Goal: Transaction & Acquisition: Purchase product/service

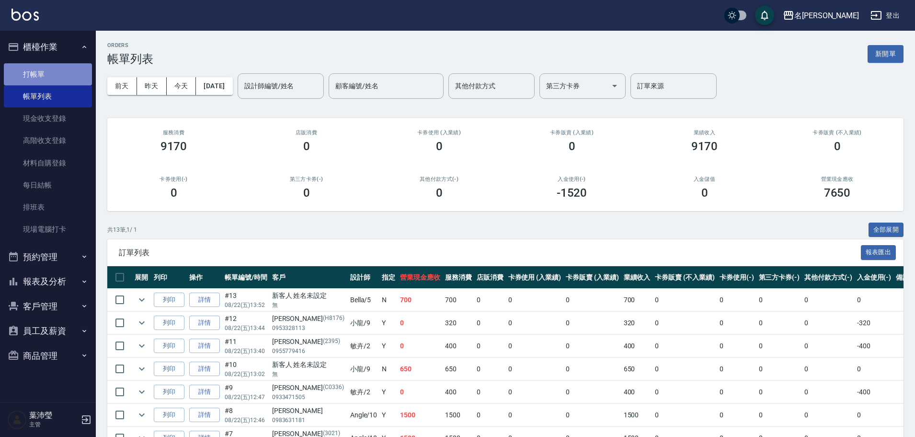
click at [62, 69] on link "打帳單" at bounding box center [48, 74] width 88 height 22
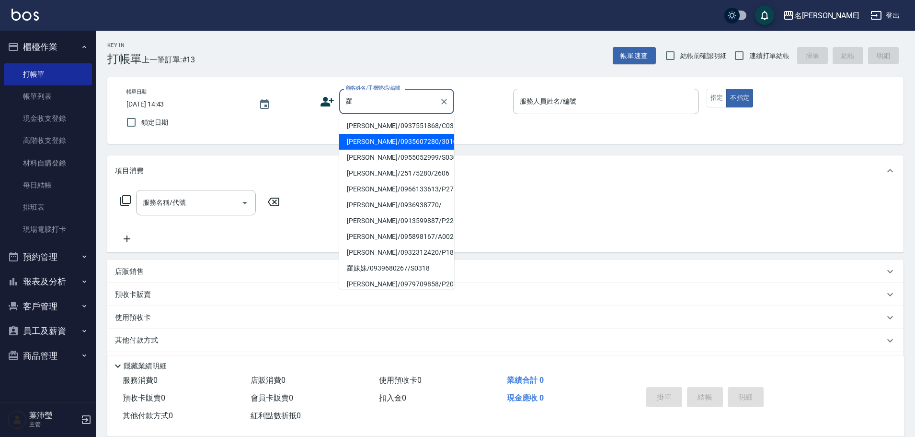
click at [365, 146] on li "[PERSON_NAME]/0935607280/3010" at bounding box center [396, 142] width 115 height 16
type input "[PERSON_NAME]/0935607280/3010"
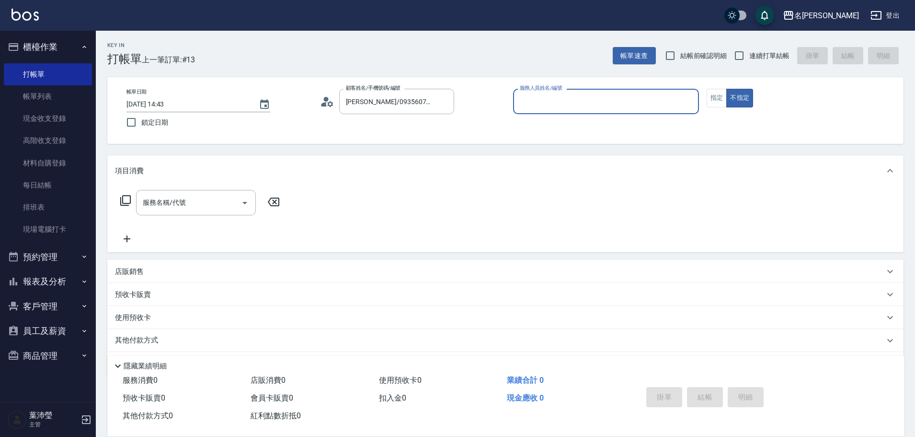
type input "菁菁-7"
click at [720, 103] on button "指定" at bounding box center [717, 98] width 21 height 19
click at [230, 212] on div "服務名稱/代號" at bounding box center [196, 202] width 120 height 25
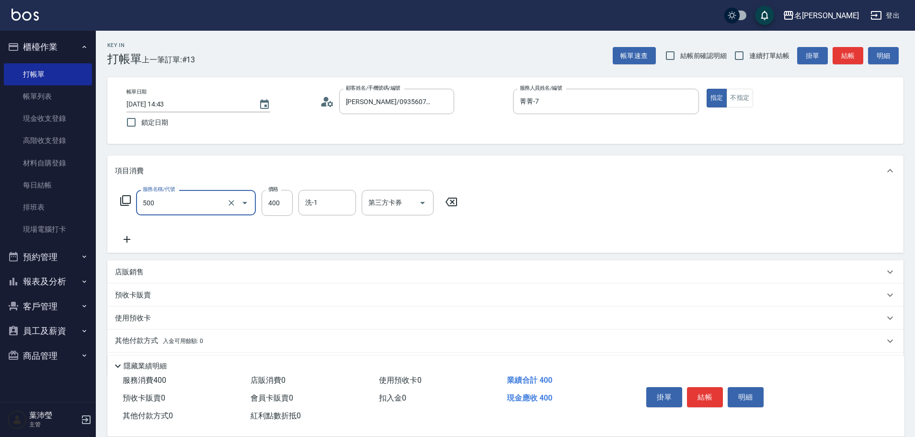
type input "洗髮(A級)(500)"
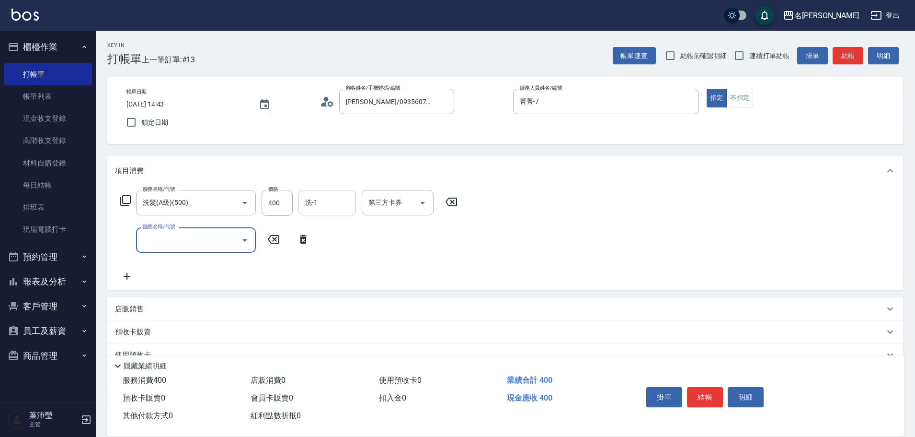
click at [341, 207] on input "洗-1" at bounding box center [327, 202] width 49 height 17
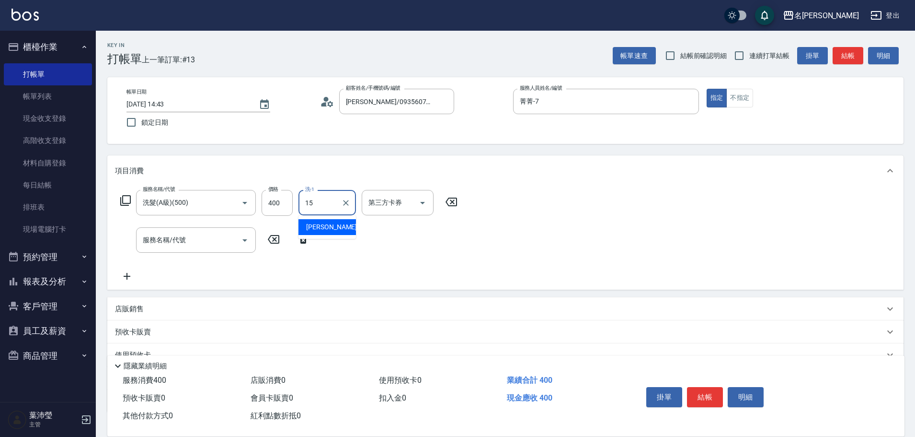
type input "慈均-15"
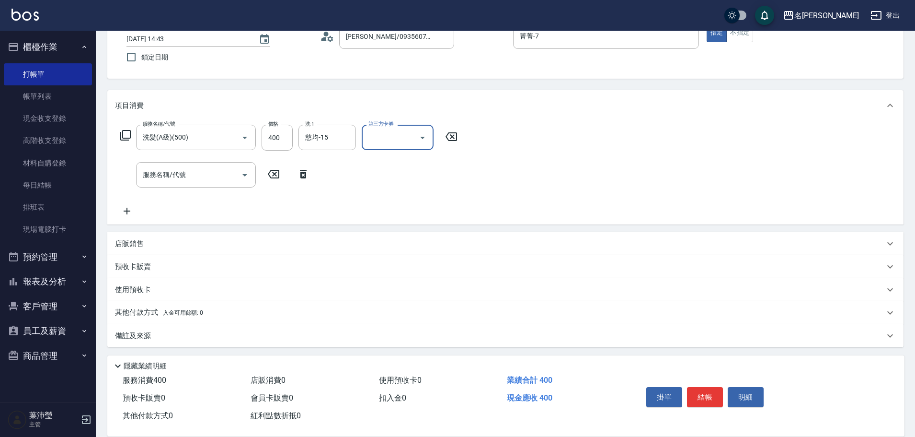
scroll to position [68, 0]
click at [701, 387] on button "結帳" at bounding box center [705, 397] width 36 height 20
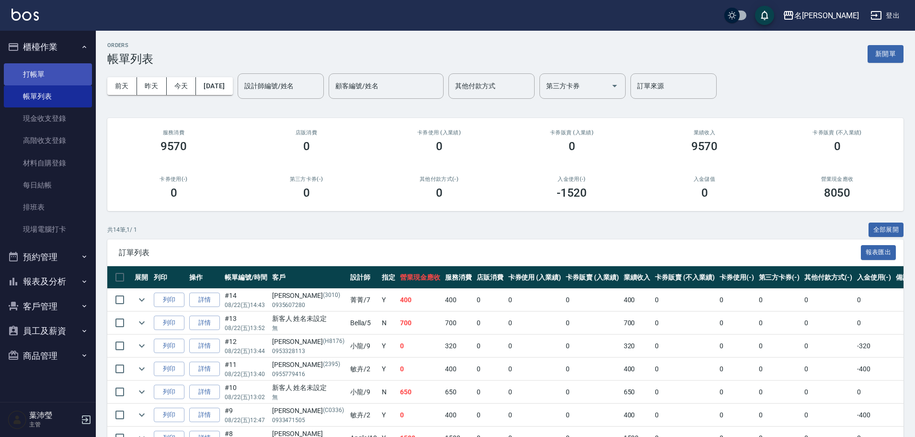
click at [60, 73] on link "打帳單" at bounding box center [48, 74] width 88 height 22
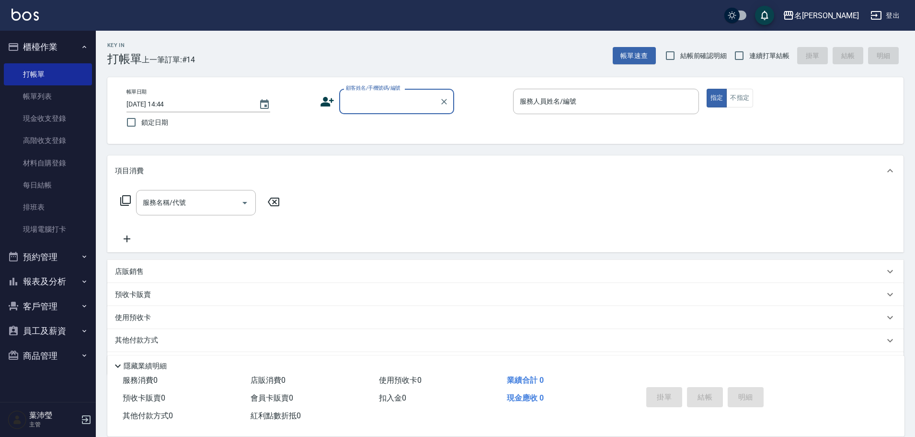
click at [362, 101] on input "顧客姓名/手機號碼/編號" at bounding box center [390, 101] width 92 height 17
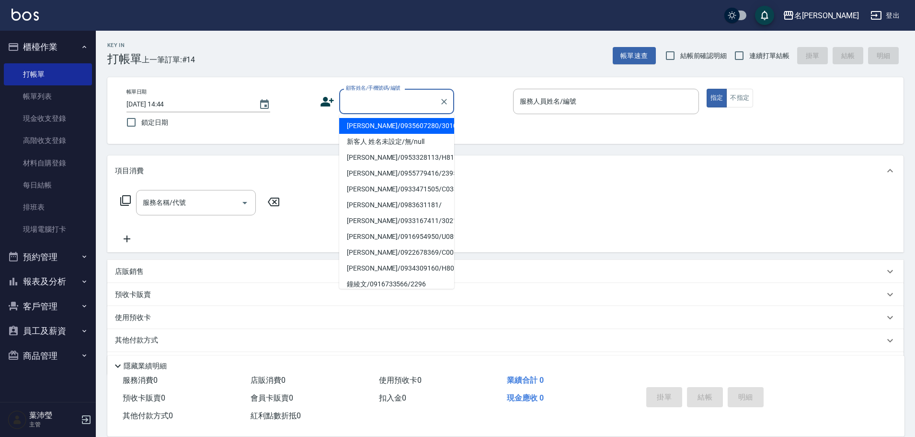
click at [374, 127] on li "[PERSON_NAME]/0935607280/3010" at bounding box center [396, 126] width 115 height 16
type input "[PERSON_NAME]/0935607280/3010"
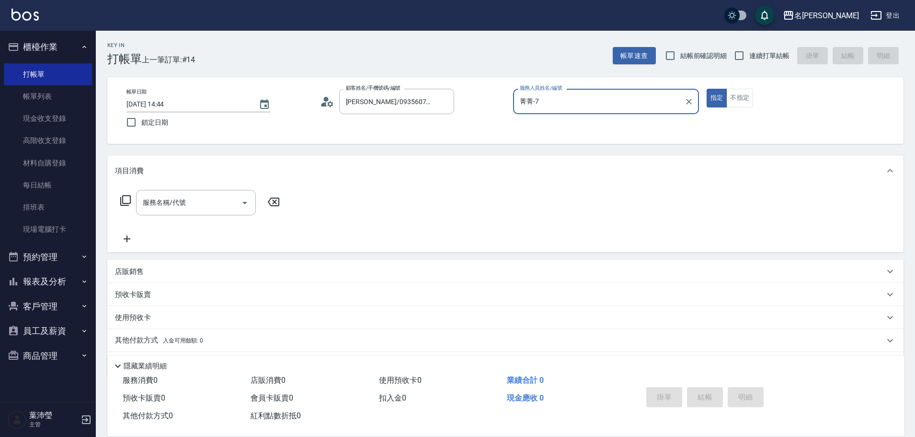
click at [540, 103] on input "菁菁-7" at bounding box center [598, 101] width 163 height 17
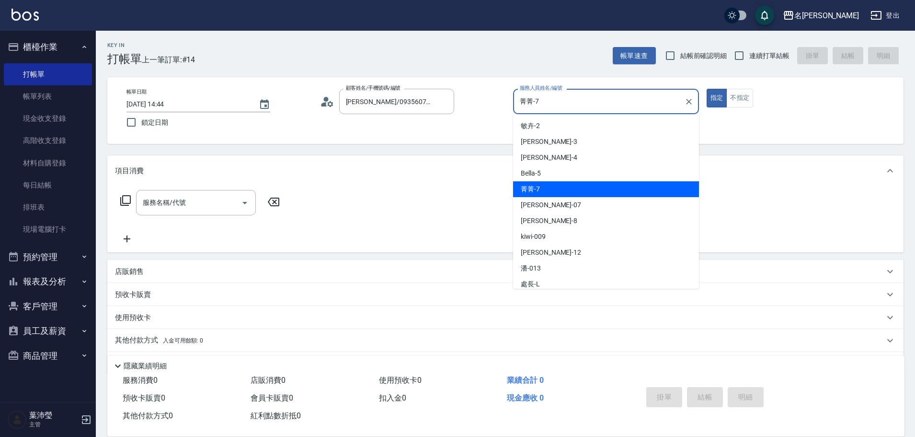
click at [541, 103] on input "菁菁-7" at bounding box center [598, 101] width 163 height 17
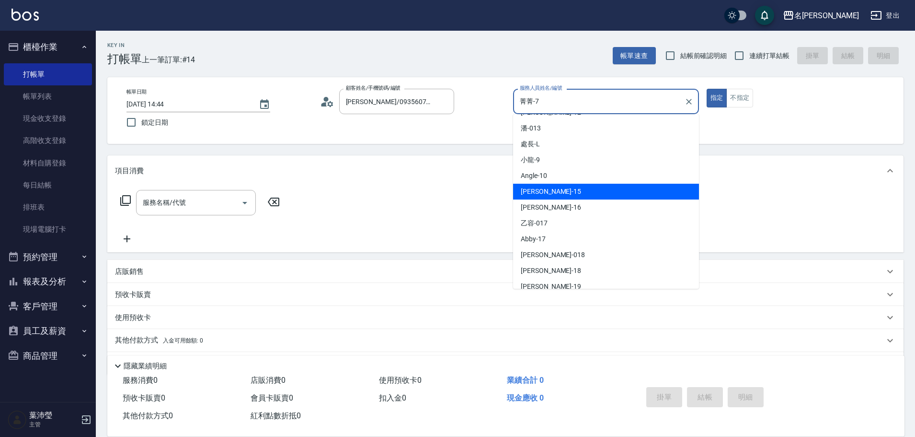
scroll to position [229, 0]
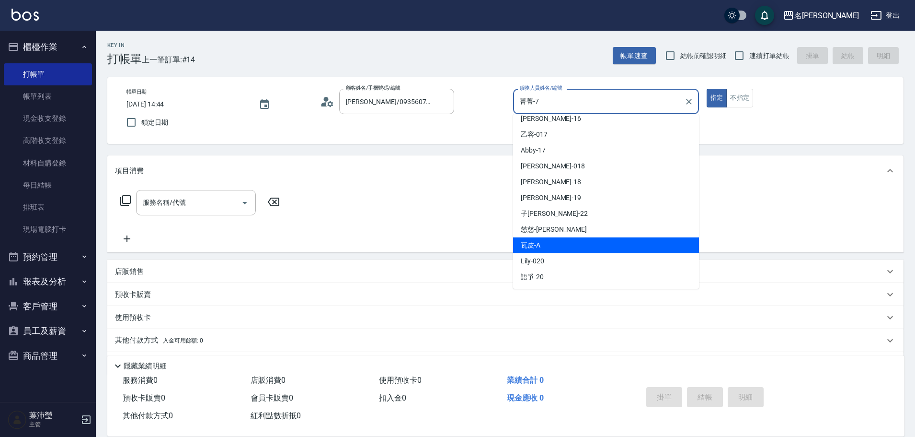
click at [549, 244] on div "瓦皮 -A" at bounding box center [606, 245] width 186 height 16
type input "瓦皮-A"
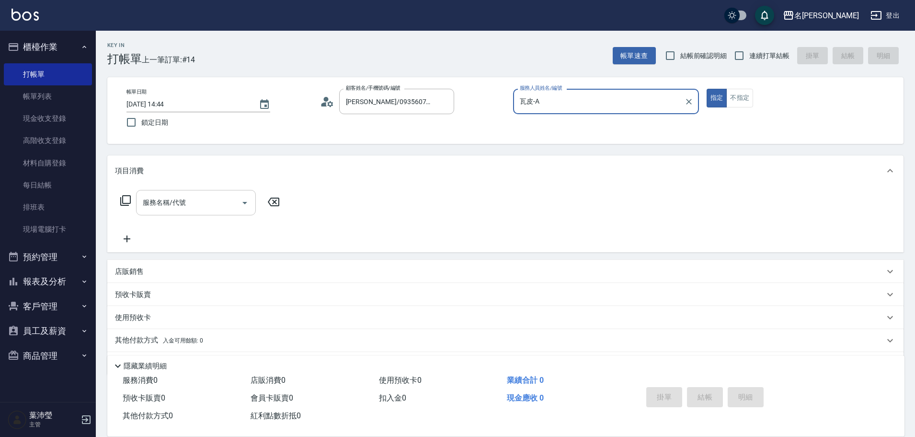
click at [178, 210] on input "服務名稱/代號" at bounding box center [188, 202] width 97 height 17
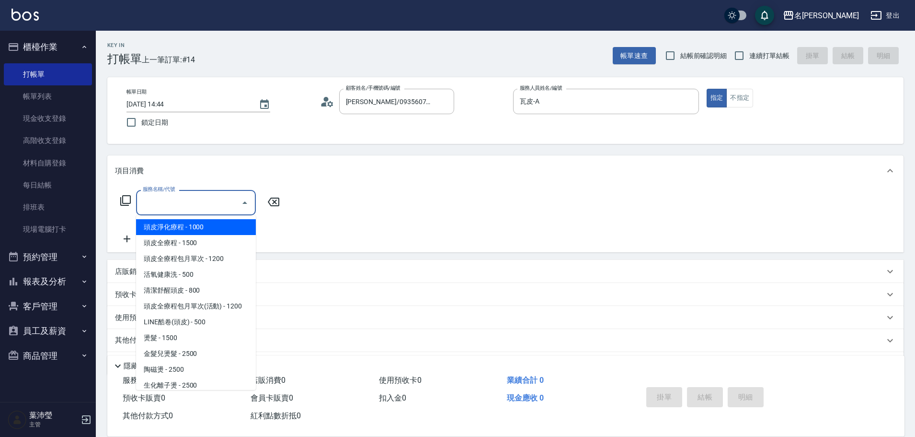
click at [130, 202] on icon at bounding box center [125, 200] width 11 height 11
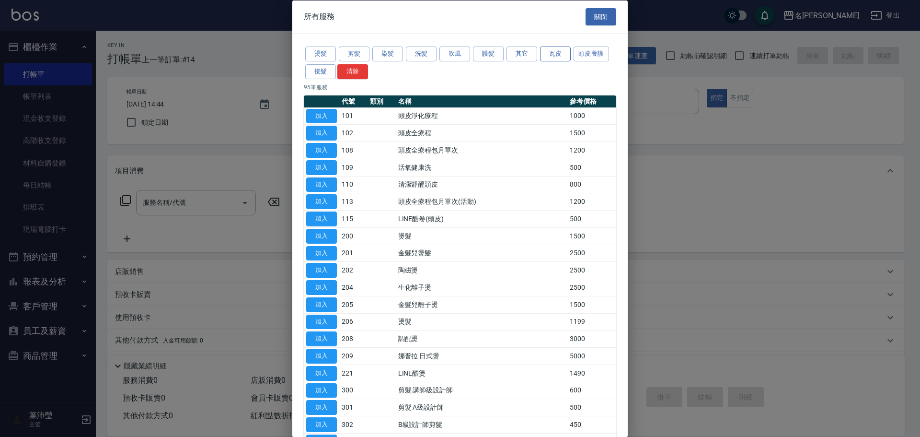
click at [549, 48] on button "瓦皮" at bounding box center [555, 53] width 31 height 15
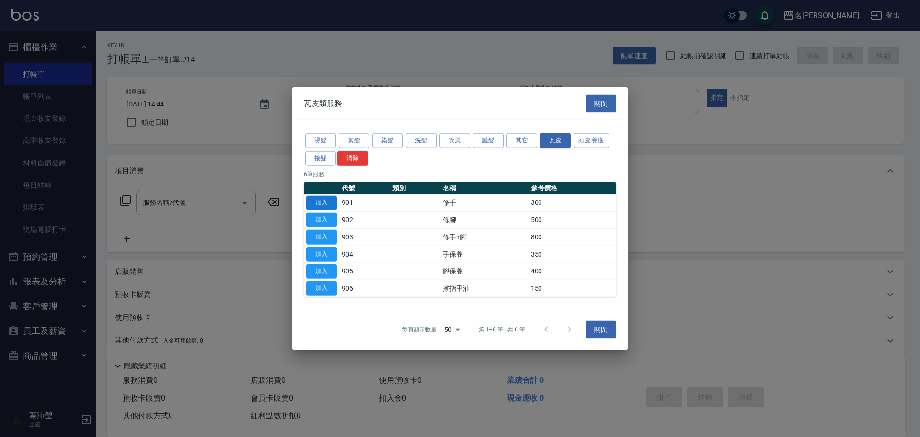
click at [332, 205] on button "加入" at bounding box center [321, 202] width 31 height 15
type input "修手(901)"
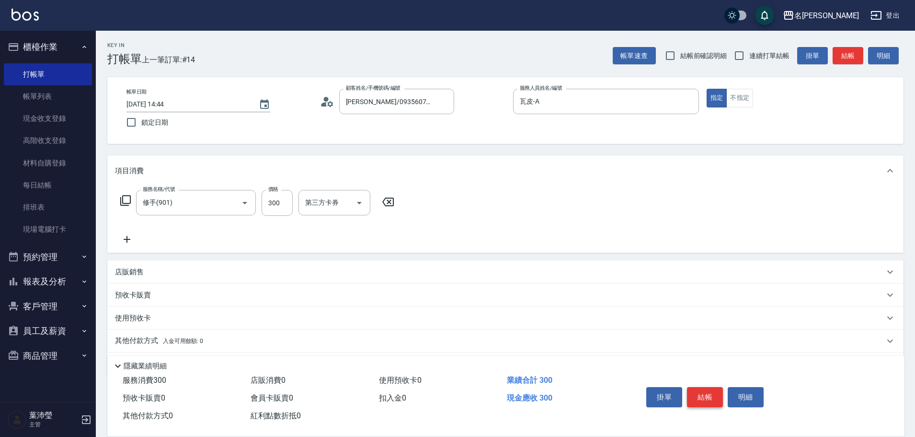
click at [707, 396] on button "結帳" at bounding box center [705, 397] width 36 height 20
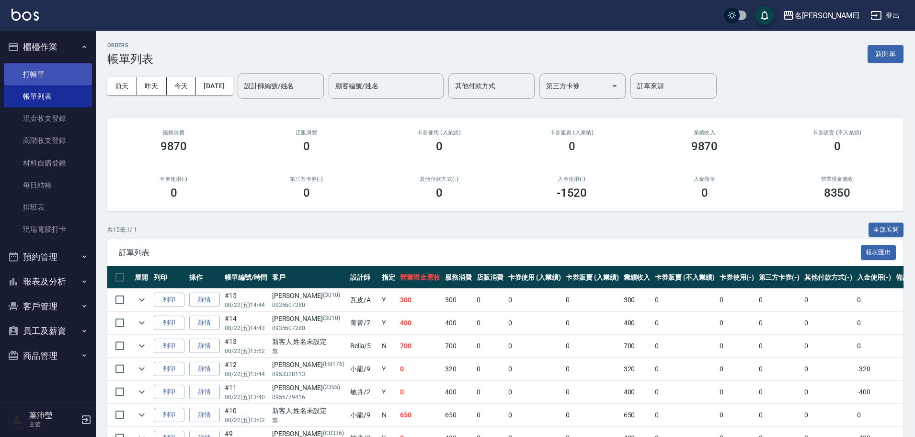
click at [74, 82] on link "打帳單" at bounding box center [48, 74] width 88 height 22
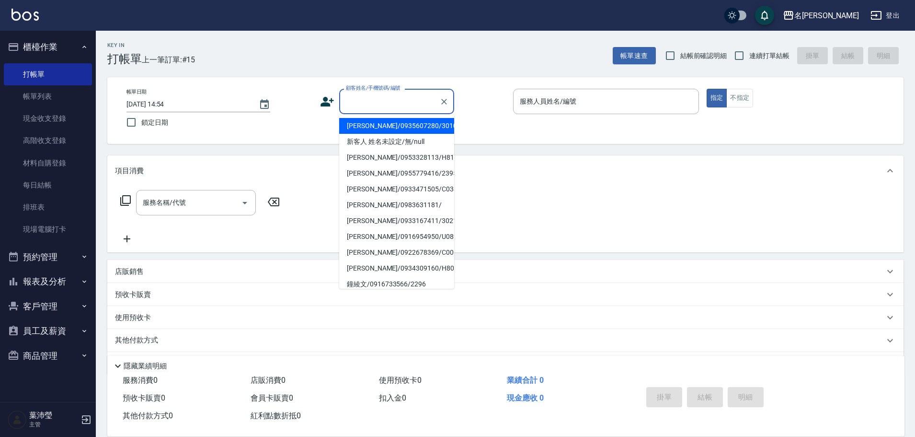
click at [357, 102] on input "顧客姓名/手機號碼/編號" at bounding box center [390, 101] width 92 height 17
click at [380, 141] on li "新客人 姓名未設定/無/null" at bounding box center [396, 142] width 115 height 16
type input "新客人 姓名未設定/無/null"
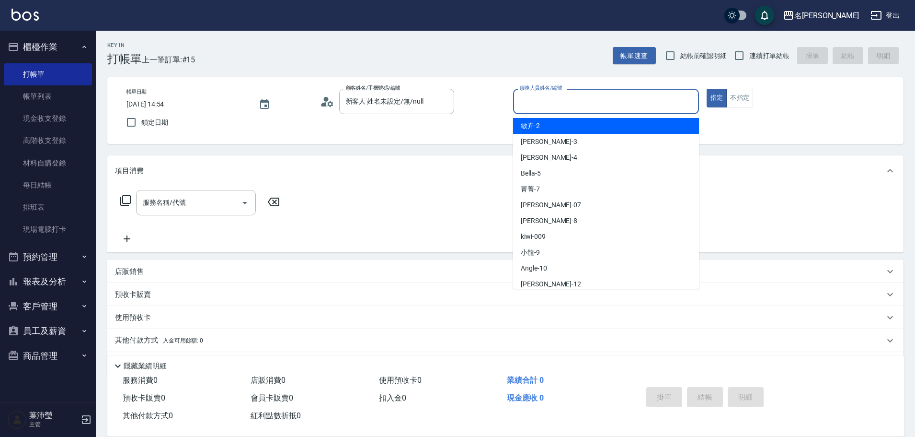
click at [526, 105] on input "服務人員姓名/編號" at bounding box center [605, 101] width 177 height 17
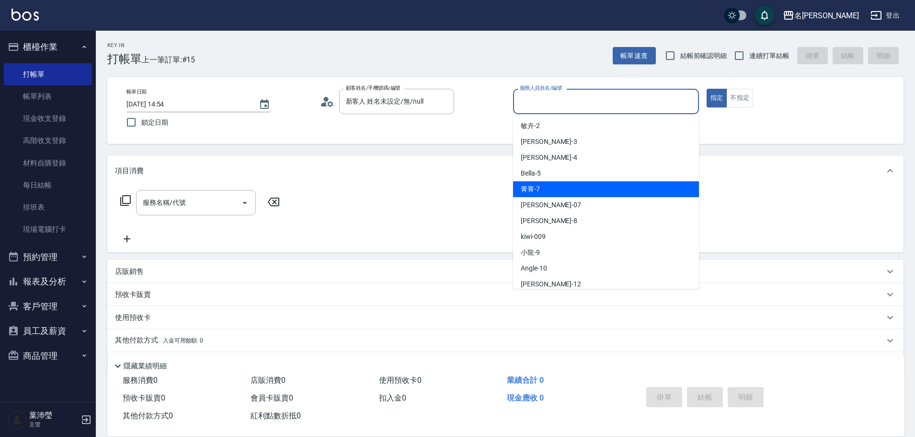
click at [550, 184] on div "菁菁 -7" at bounding box center [606, 189] width 186 height 16
type input "菁菁-7"
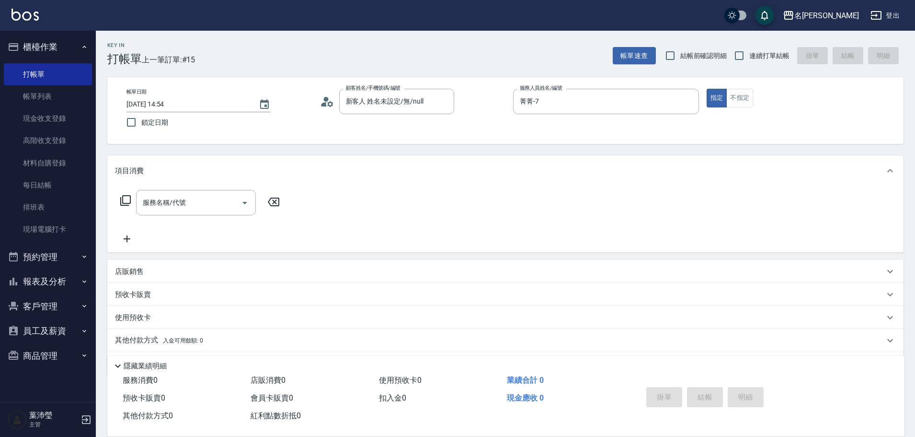
click at [126, 199] on icon at bounding box center [125, 200] width 11 height 11
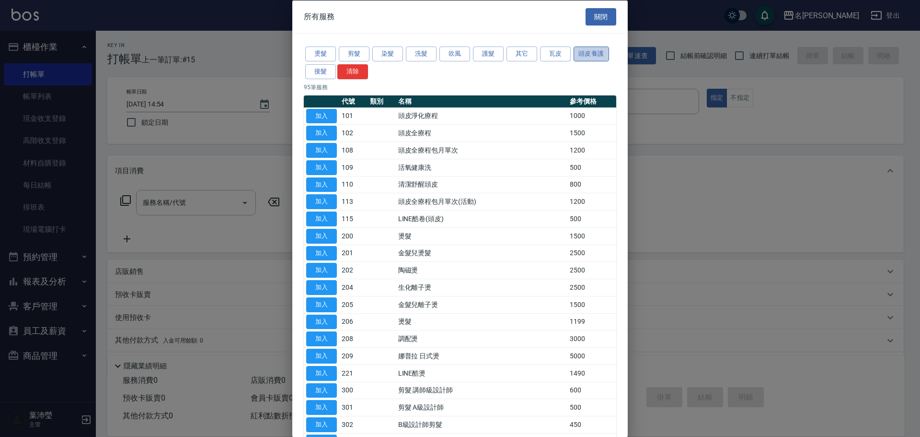
click at [586, 57] on button "頭皮養護" at bounding box center [591, 53] width 35 height 15
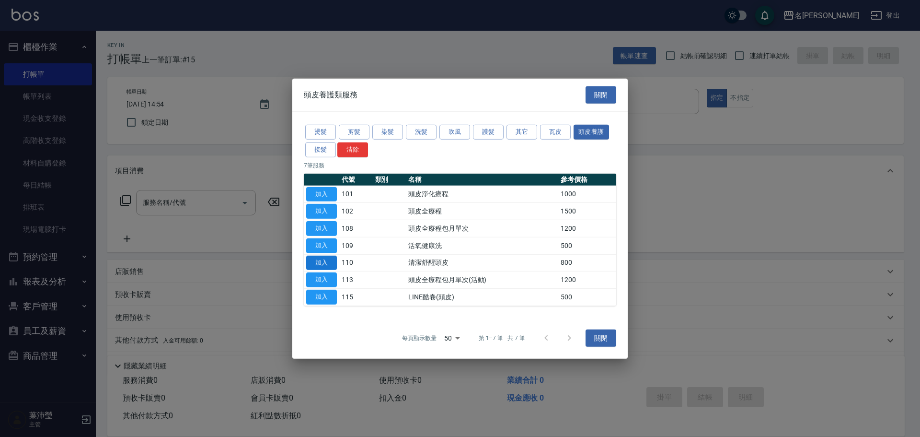
click at [332, 260] on button "加入" at bounding box center [321, 262] width 31 height 15
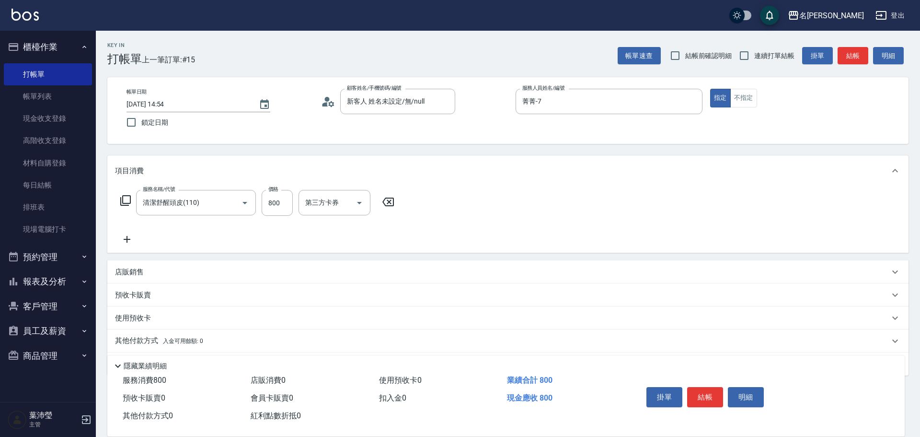
type input "清潔舒醒頭皮(110)"
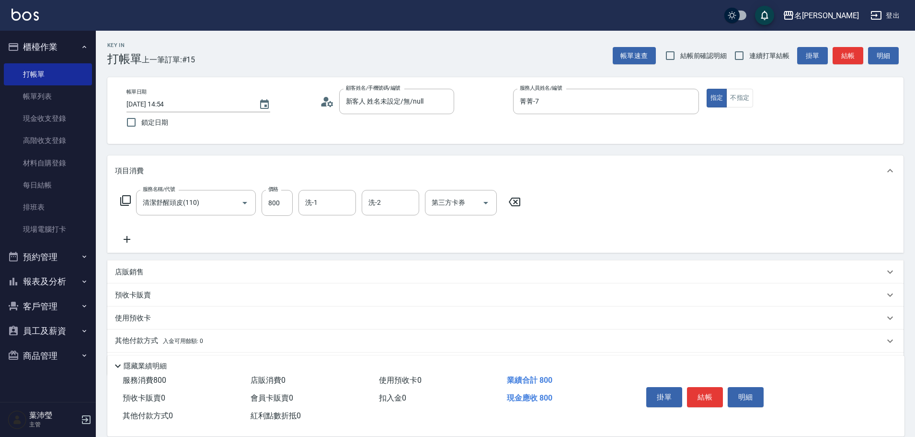
click at [123, 200] on icon at bounding box center [125, 200] width 11 height 11
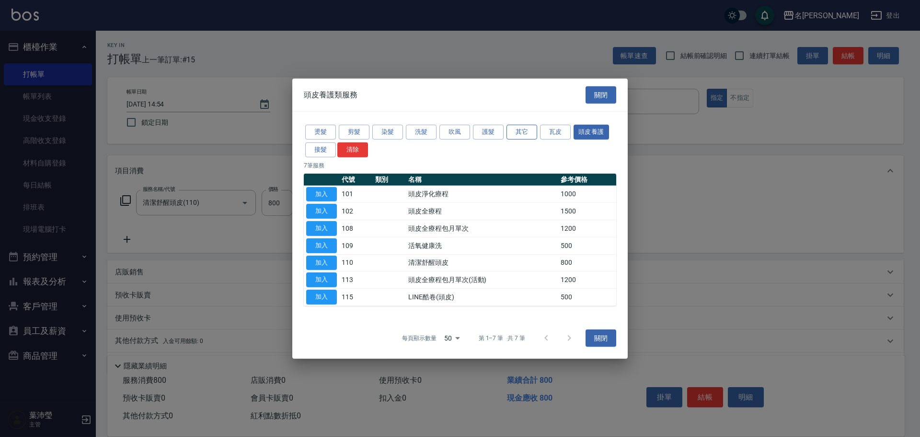
click at [527, 135] on button "其它" at bounding box center [521, 132] width 31 height 15
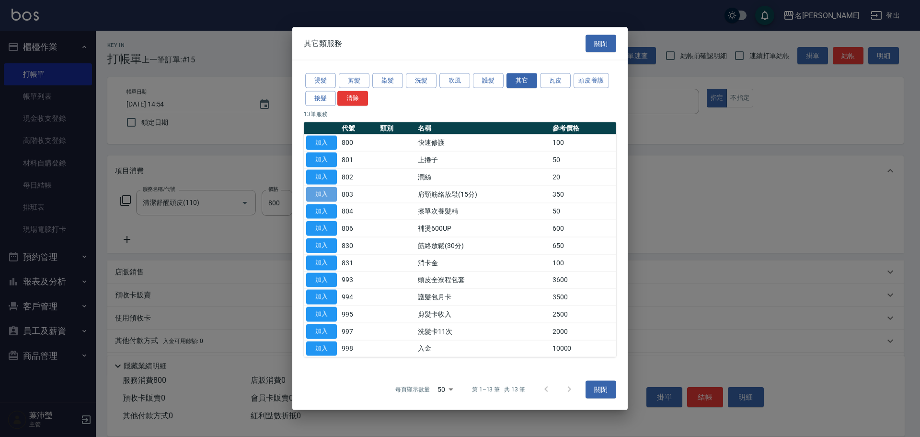
click at [326, 195] on button "加入" at bounding box center [321, 193] width 31 height 15
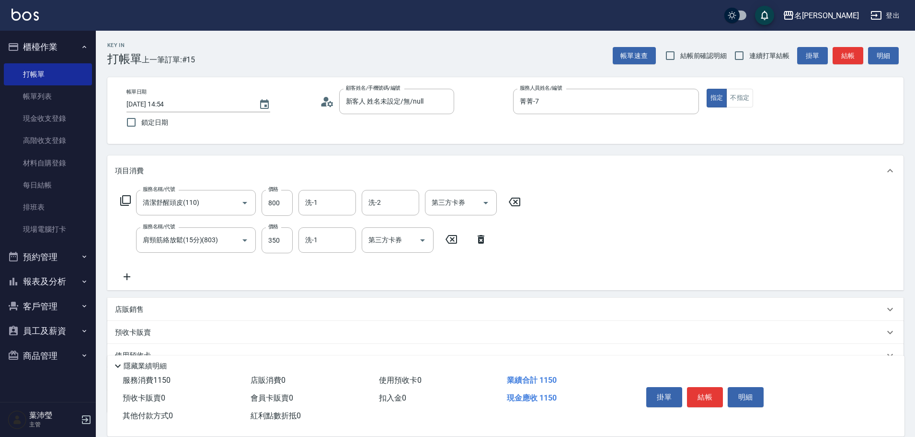
click at [126, 200] on icon at bounding box center [125, 200] width 11 height 11
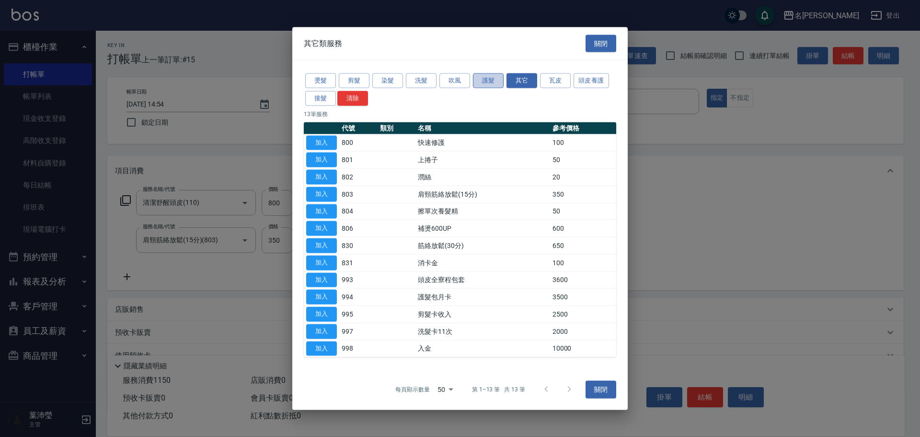
click at [481, 80] on button "護髮" at bounding box center [488, 80] width 31 height 15
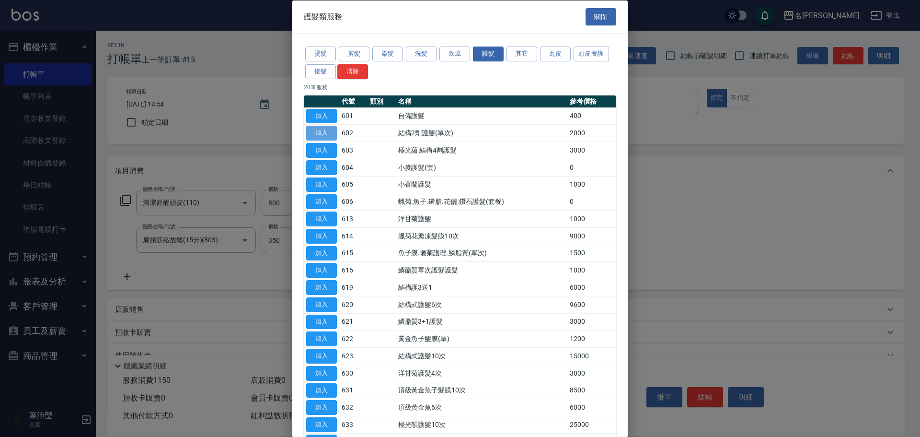
click at [329, 132] on button "加入" at bounding box center [321, 133] width 31 height 15
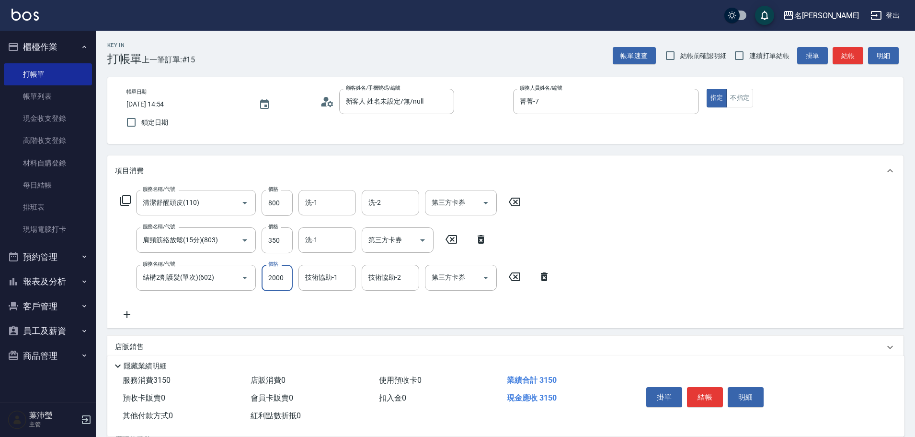
click at [269, 278] on input "2000" at bounding box center [277, 277] width 31 height 26
type input "1650"
click at [705, 395] on button "結帳" at bounding box center [705, 397] width 36 height 20
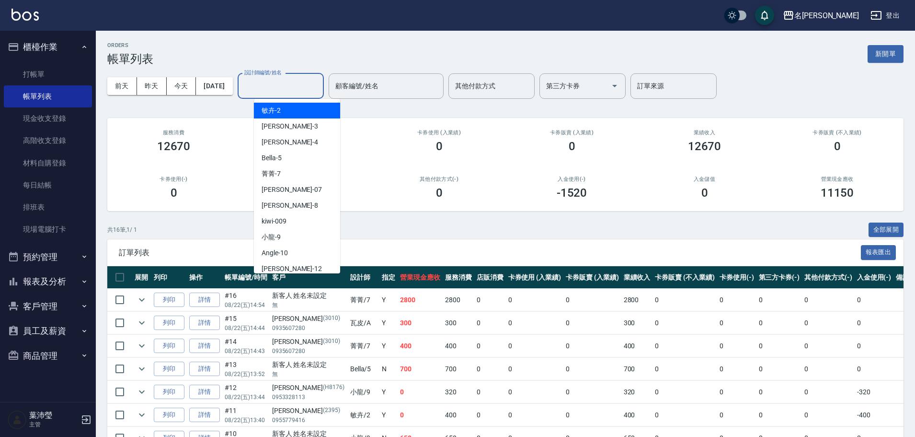
click at [285, 84] on input "設計師編號/姓名" at bounding box center [281, 86] width 78 height 17
click at [281, 178] on div "菁菁 -7" at bounding box center [297, 174] width 86 height 16
type input "菁菁-7"
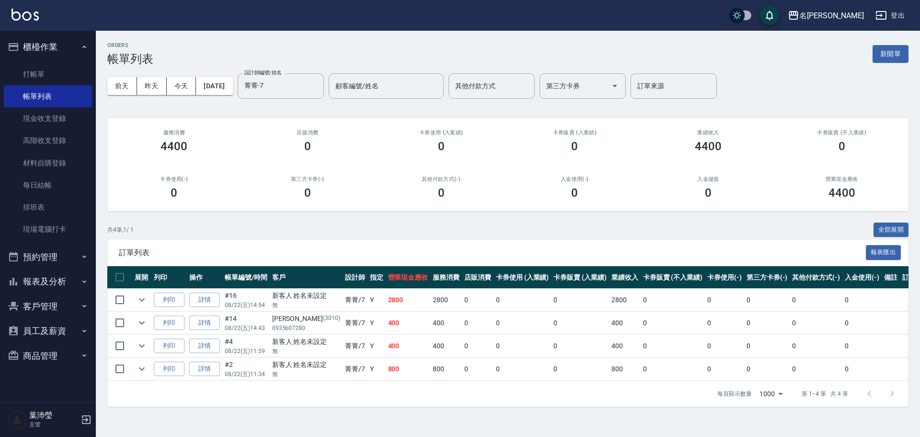
click at [134, 368] on td at bounding box center [141, 368] width 19 height 23
click at [143, 369] on icon "expand row" at bounding box center [142, 368] width 6 height 3
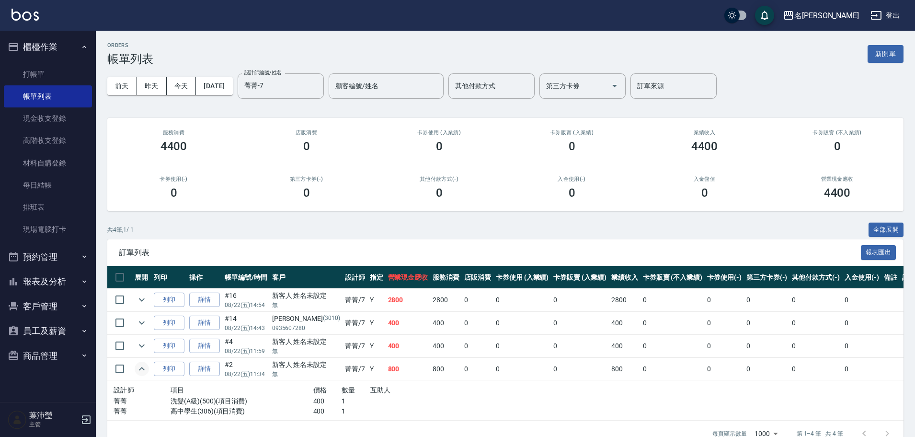
click at [143, 369] on icon "expand row" at bounding box center [141, 368] width 11 height 11
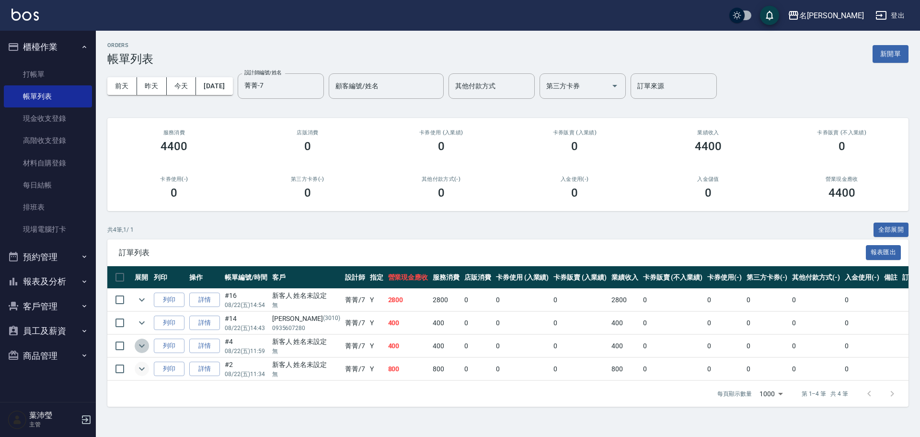
click at [145, 349] on icon "expand row" at bounding box center [141, 345] width 11 height 11
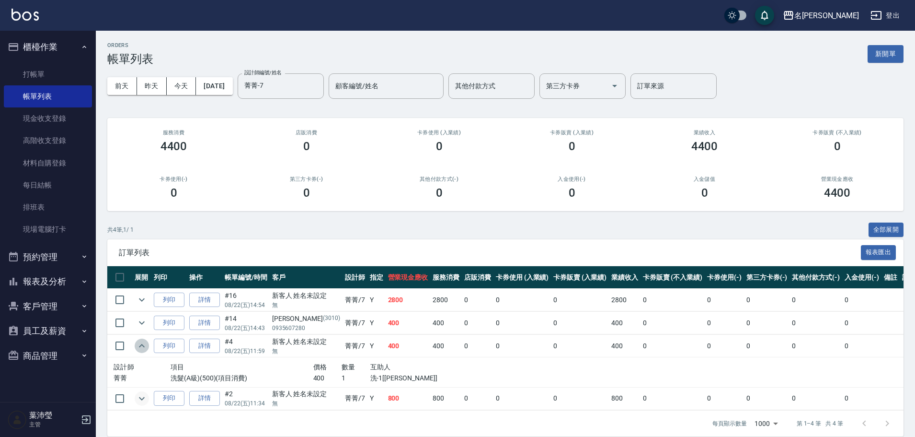
click at [146, 349] on icon "expand row" at bounding box center [141, 345] width 11 height 11
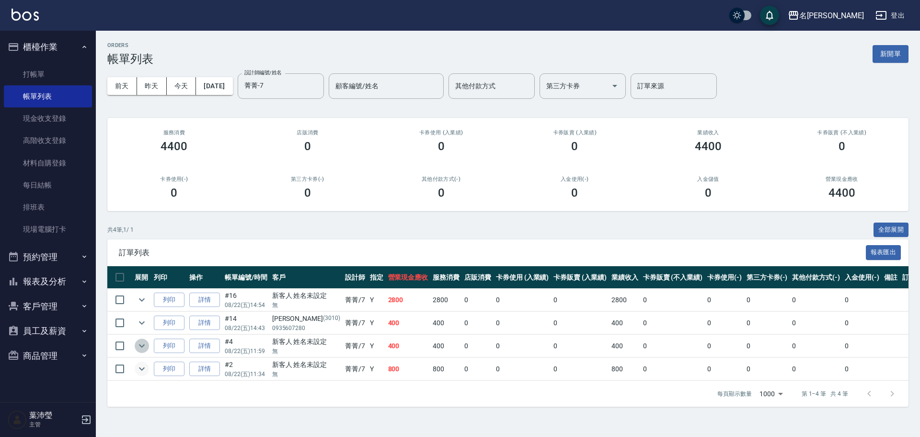
click at [146, 349] on icon "expand row" at bounding box center [141, 345] width 11 height 11
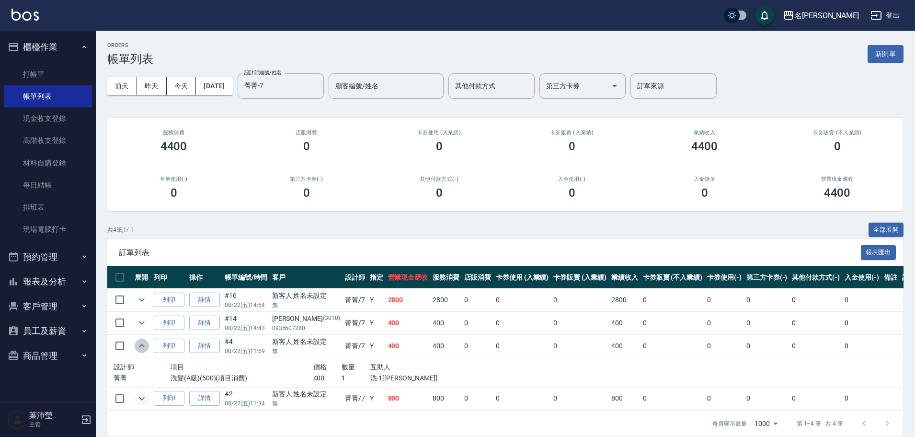
click at [139, 347] on icon "expand row" at bounding box center [142, 345] width 6 height 3
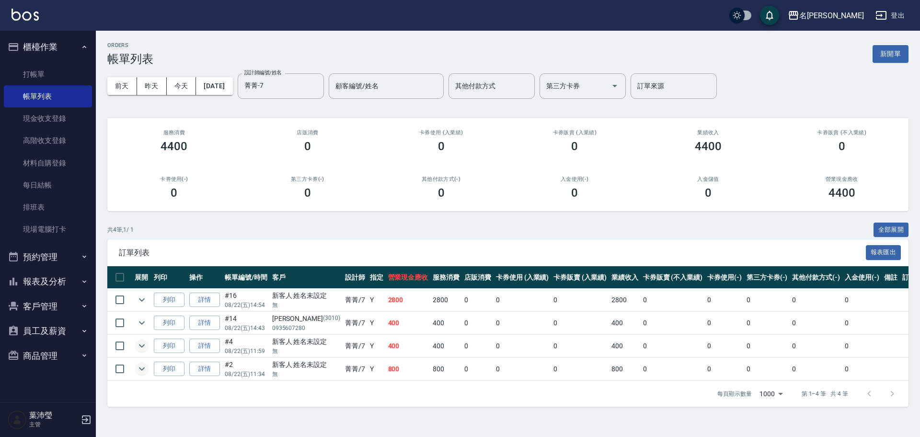
click at [141, 330] on td at bounding box center [141, 322] width 19 height 23
click at [144, 327] on icon "expand row" at bounding box center [141, 322] width 11 height 11
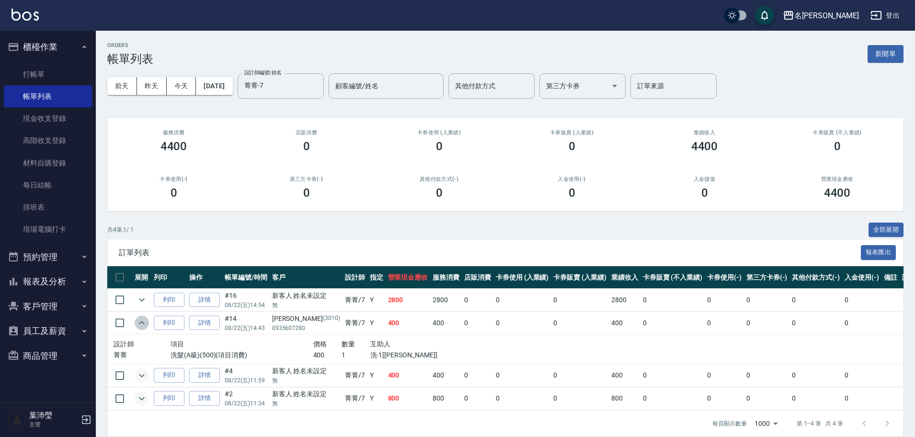
click at [144, 327] on icon "expand row" at bounding box center [141, 322] width 11 height 11
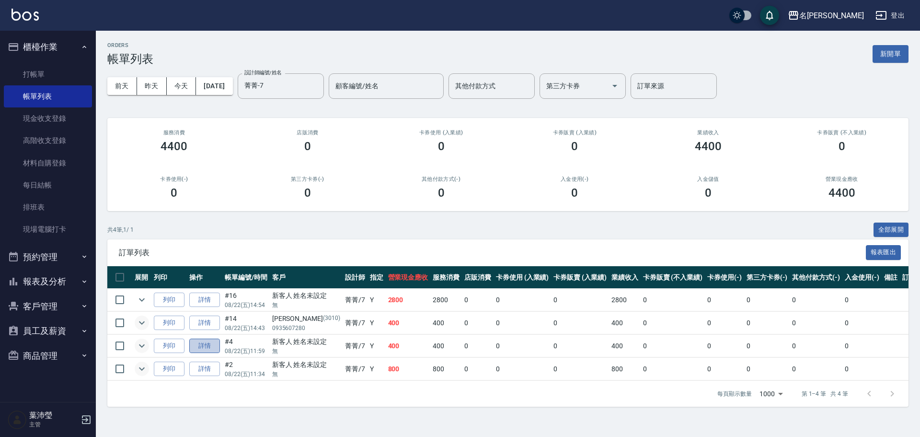
click at [201, 352] on link "詳情" at bounding box center [204, 345] width 31 height 15
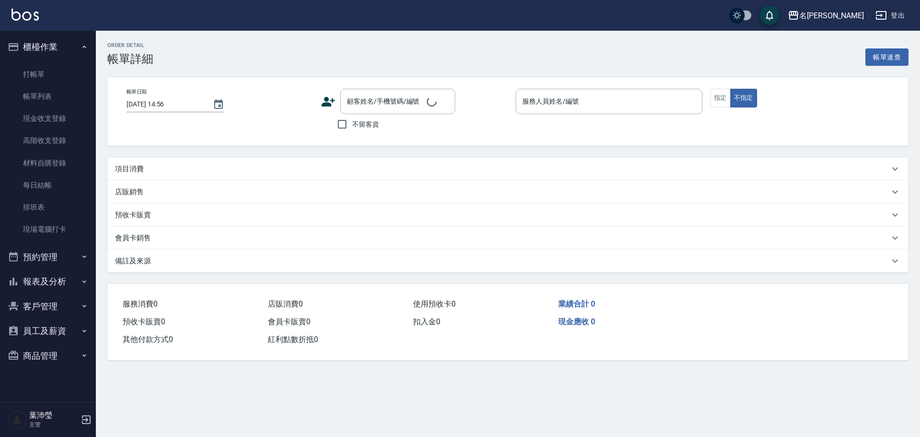
type input "[DATE] 11:59"
type input "菁菁-7"
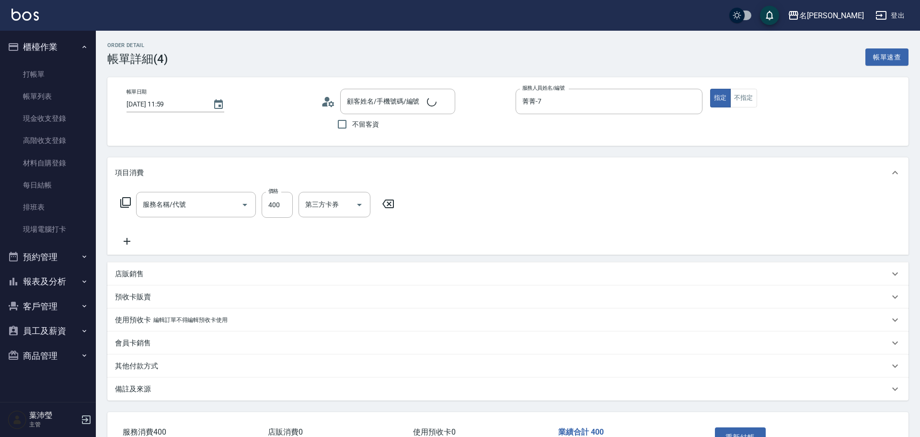
type input "新客人 姓名未設定/無/null"
type input "洗髮(A級)(500)"
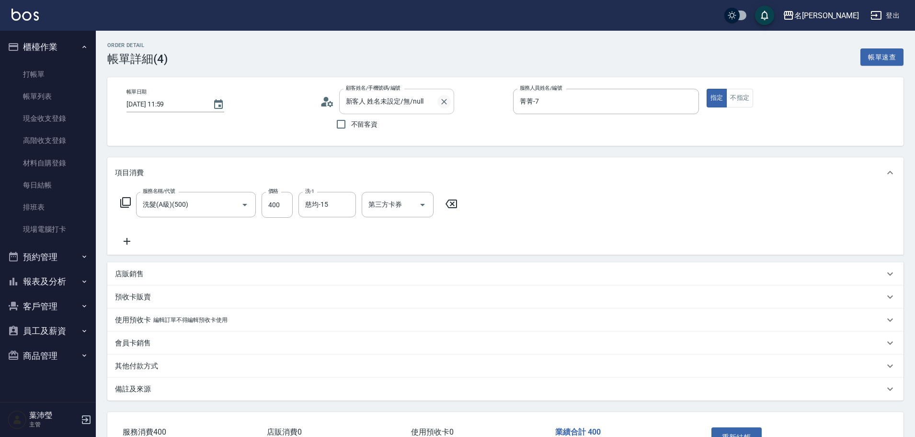
click at [448, 101] on icon "Clear" at bounding box center [444, 102] width 10 height 10
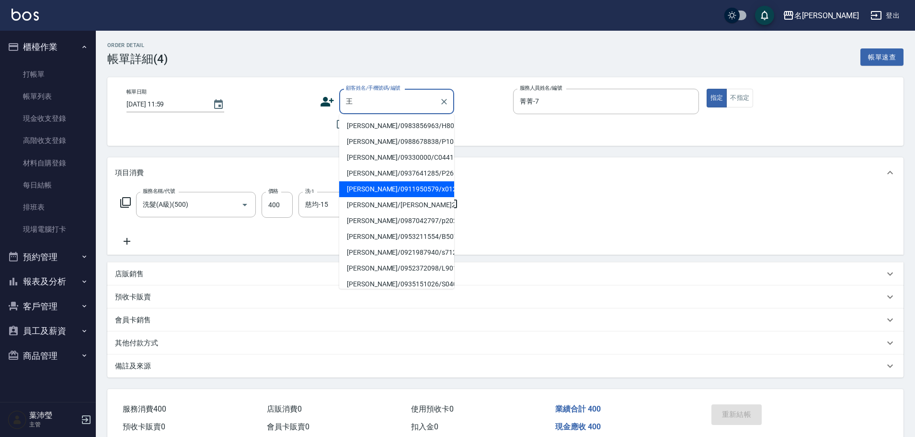
click at [406, 185] on li "[PERSON_NAME]/0911950579/x012" at bounding box center [396, 189] width 115 height 16
type input "[PERSON_NAME]/0911950579/x012"
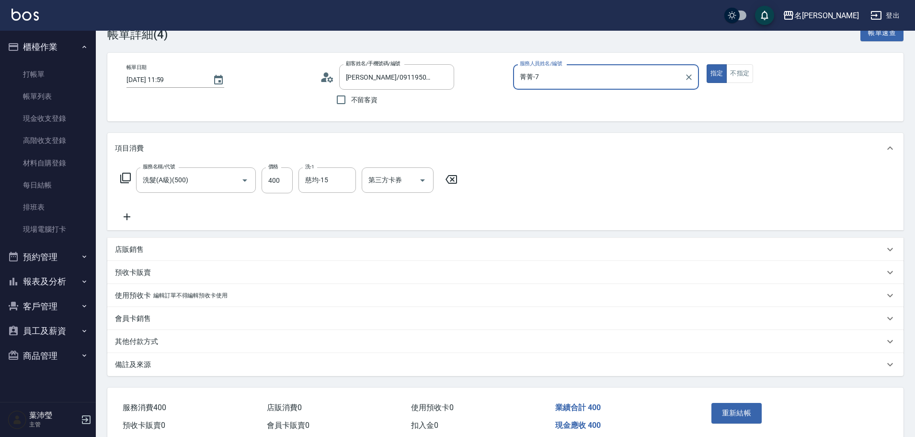
scroll to position [48, 0]
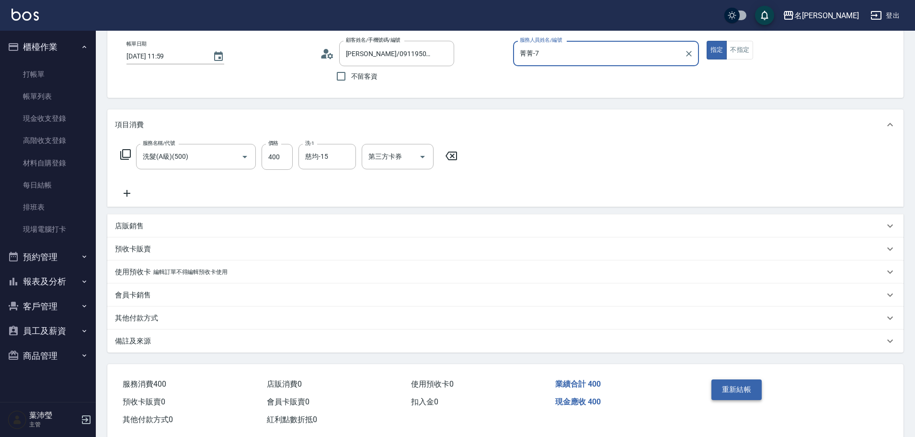
click at [747, 393] on button "重新結帳" at bounding box center [737, 389] width 51 height 20
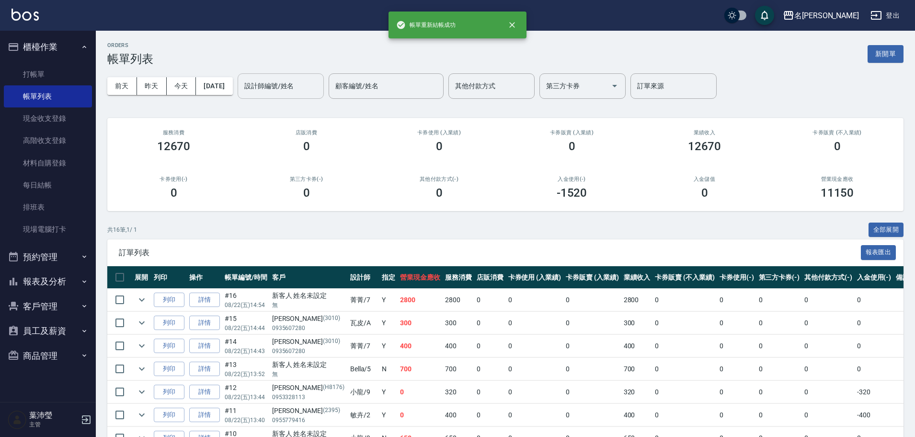
click at [287, 90] on input "設計師編號/姓名" at bounding box center [281, 86] width 78 height 17
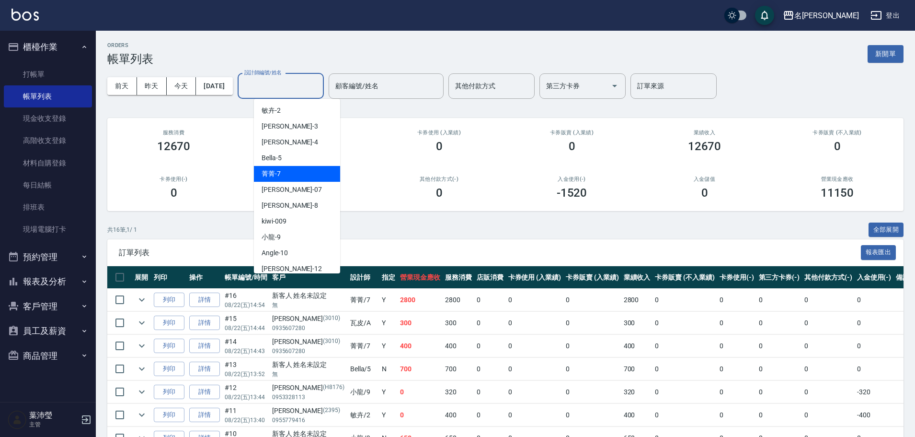
click at [295, 179] on div "菁菁 -7" at bounding box center [297, 174] width 86 height 16
type input "菁菁-7"
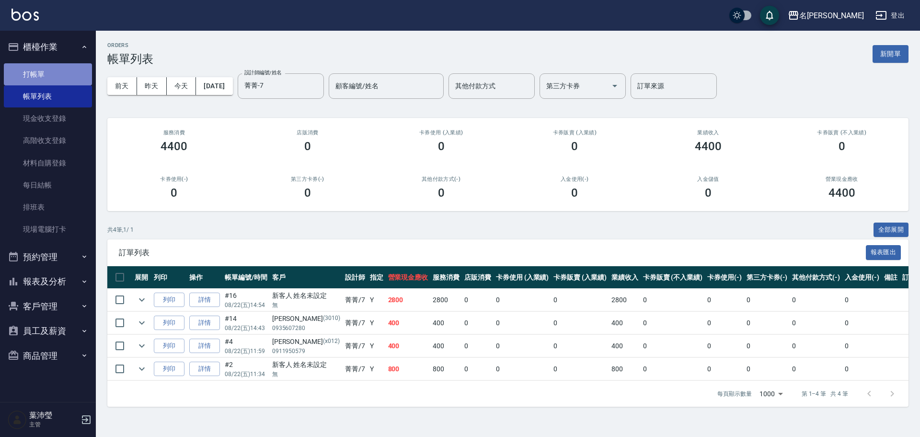
click at [52, 74] on link "打帳單" at bounding box center [48, 74] width 88 height 22
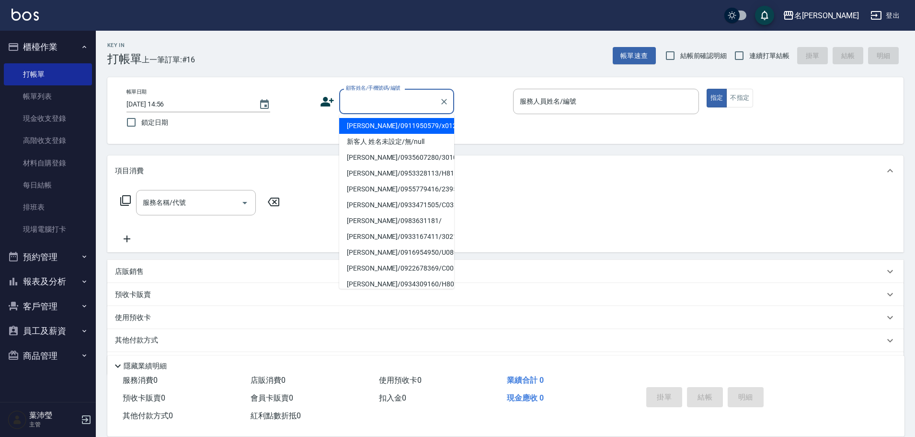
click at [372, 107] on input "顧客姓名/手機號碼/編號" at bounding box center [390, 101] width 92 height 17
click at [379, 142] on li "新客人 姓名未設定/無/null" at bounding box center [396, 142] width 115 height 16
type input "新客人 姓名未設定/無/null"
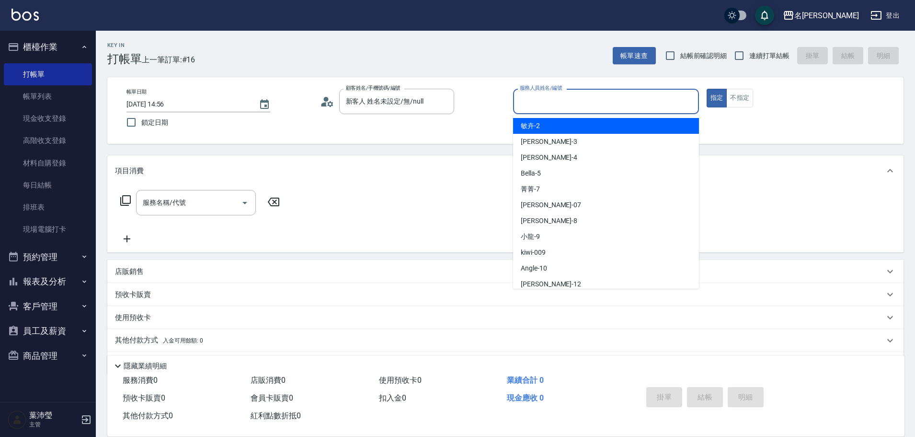
click at [554, 104] on input "服務人員姓名/編號" at bounding box center [605, 101] width 177 height 17
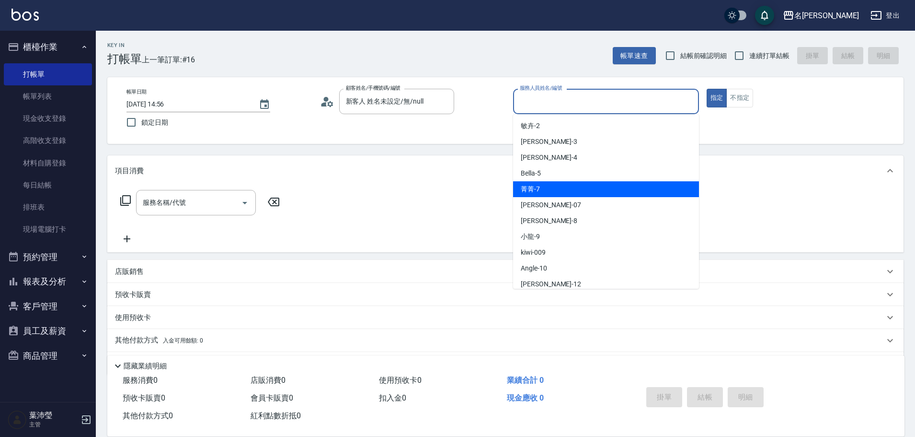
click at [550, 187] on div "菁菁 -7" at bounding box center [606, 189] width 186 height 16
type input "菁菁-7"
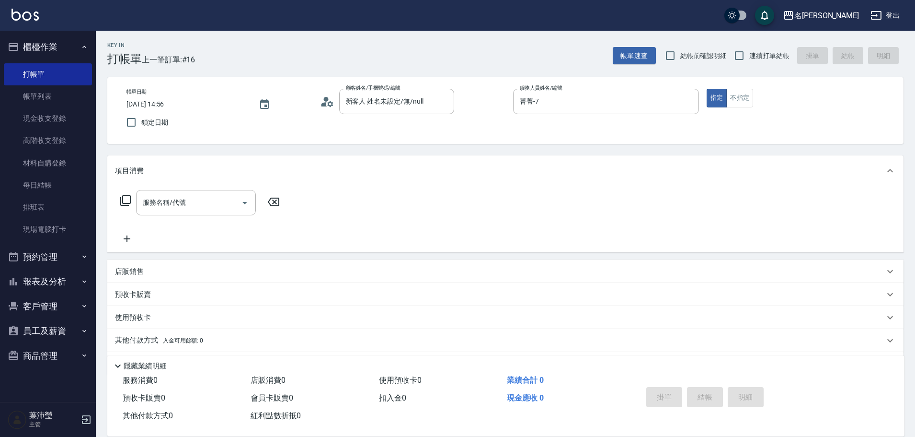
click at [125, 199] on icon at bounding box center [125, 200] width 11 height 11
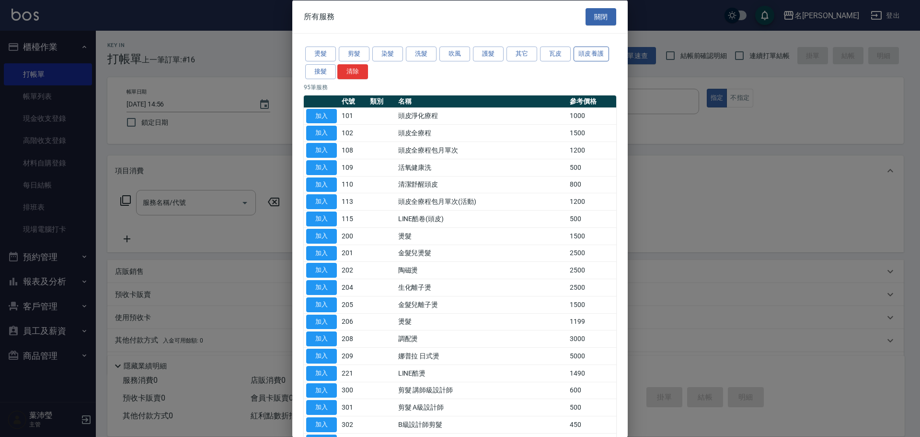
click at [587, 51] on button "頭皮養護" at bounding box center [591, 53] width 35 height 15
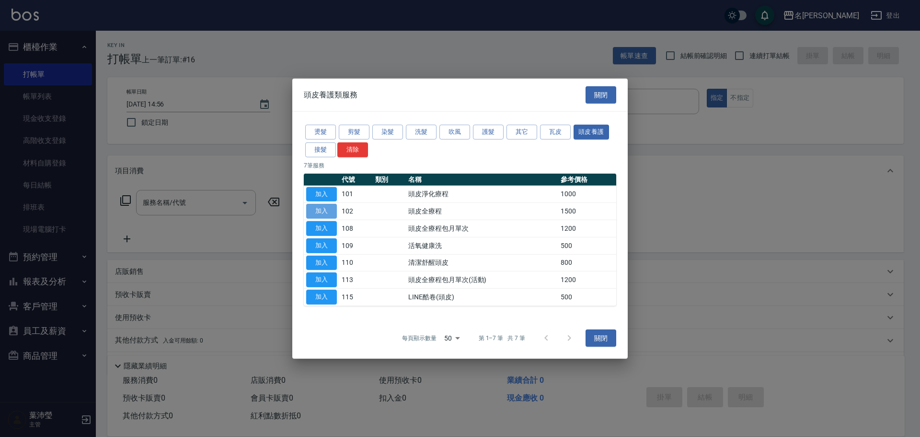
click at [331, 210] on button "加入" at bounding box center [321, 211] width 31 height 15
type input "頭皮全療程(102)"
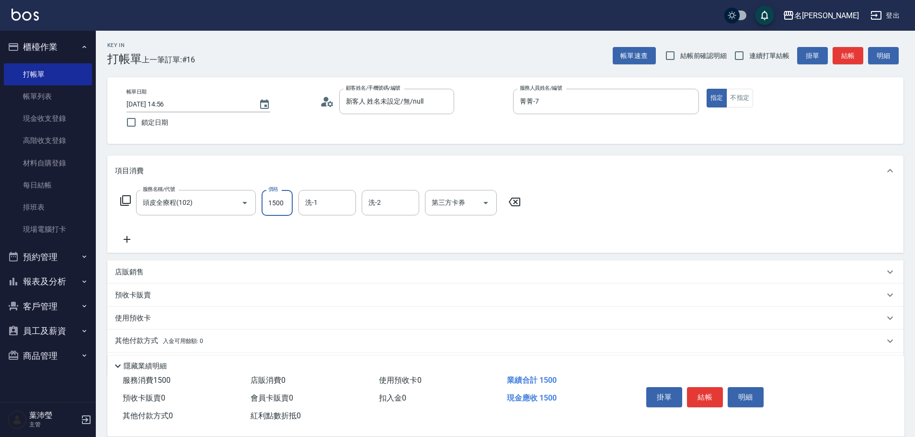
click at [269, 207] on input "1500" at bounding box center [277, 203] width 31 height 26
type input "1200"
click at [124, 201] on icon at bounding box center [125, 200] width 11 height 11
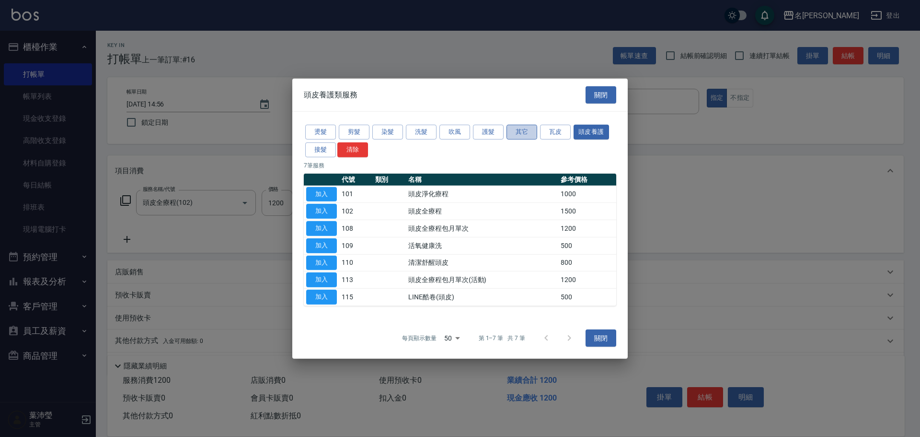
click at [525, 131] on button "其它" at bounding box center [521, 132] width 31 height 15
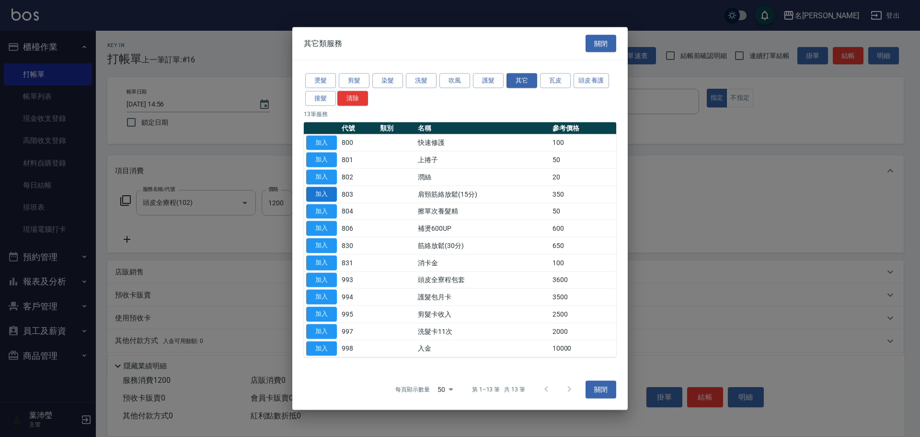
click at [327, 196] on button "加入" at bounding box center [321, 193] width 31 height 15
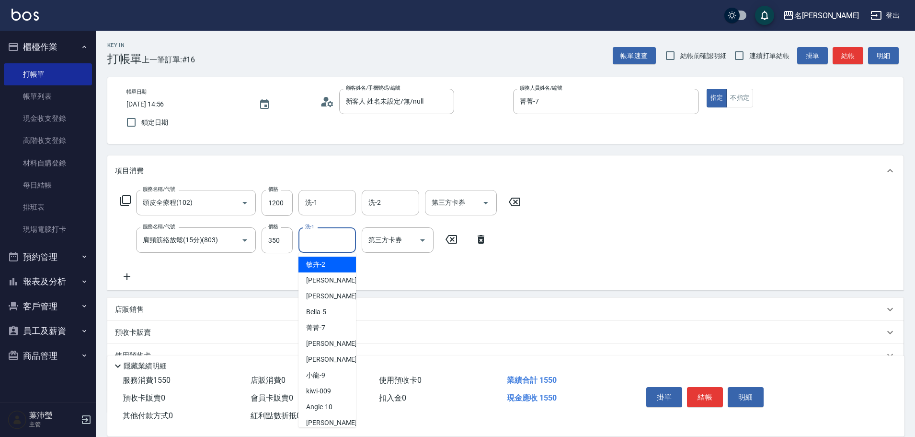
click at [339, 240] on input "洗-1" at bounding box center [327, 239] width 49 height 17
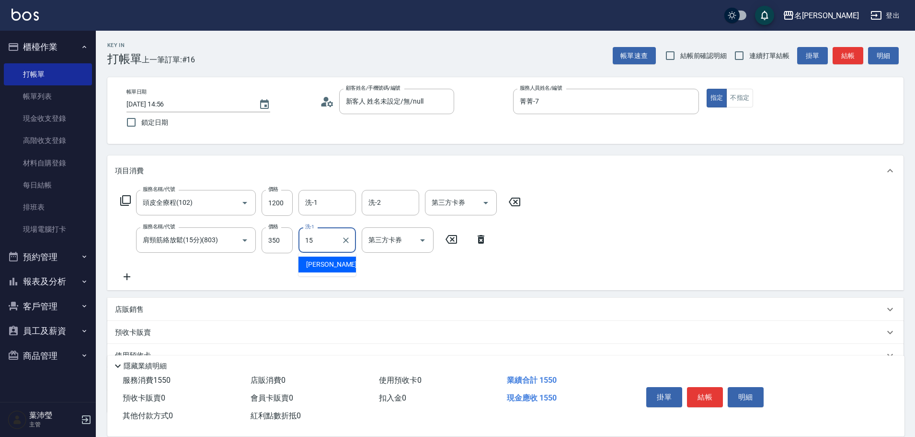
click at [333, 260] on div "慈均 -15" at bounding box center [327, 264] width 57 height 16
type input "慈均-15"
click at [711, 398] on button "結帳" at bounding box center [705, 397] width 36 height 20
